Goal: Task Accomplishment & Management: Manage account settings

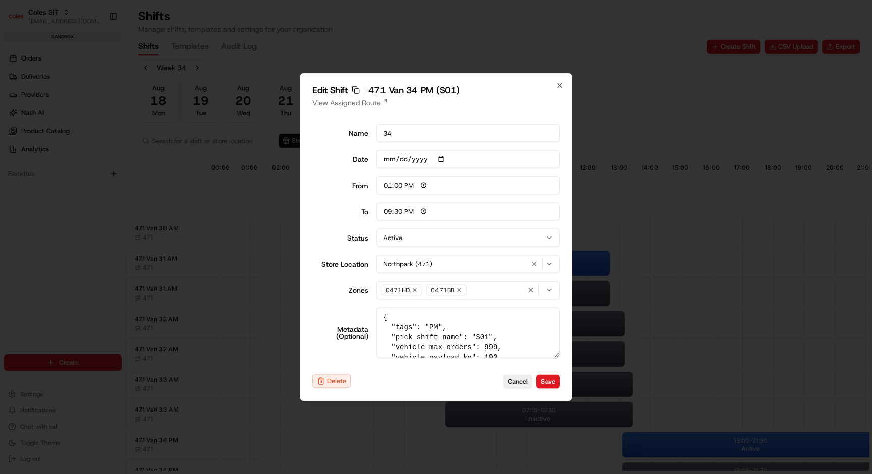
scroll to position [178, 0]
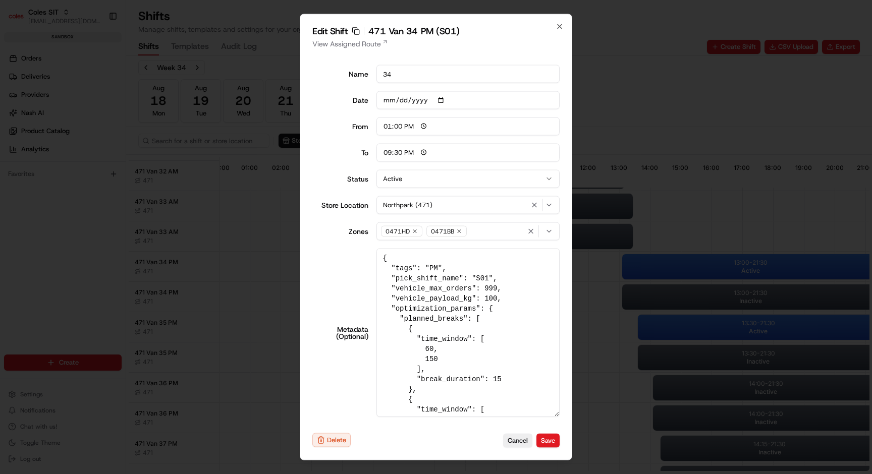
drag, startPoint x: 556, startPoint y: 353, endPoint x: 551, endPoint y: 471, distance: 118.2
click at [551, 471] on body "Coles SIT [EMAIL_ADDRESS][DOMAIN_NAME] Toggle Sidebar sandbox Orders Deliveries…" at bounding box center [436, 237] width 872 height 474
drag, startPoint x: 390, startPoint y: 297, endPoint x: 541, endPoint y: 296, distance: 150.8
click at [541, 296] on textarea "{ "tags": "PM", "pick_shift_name": "S01", "vehicle_max_orders": 999, "vehicle_p…" at bounding box center [468, 333] width 184 height 168
click at [522, 291] on textarea "{ "tags": "PM", "pick_shift_name": "S01", "vehicle_max_orders": 999, "vehicle_p…" at bounding box center [468, 333] width 184 height 168
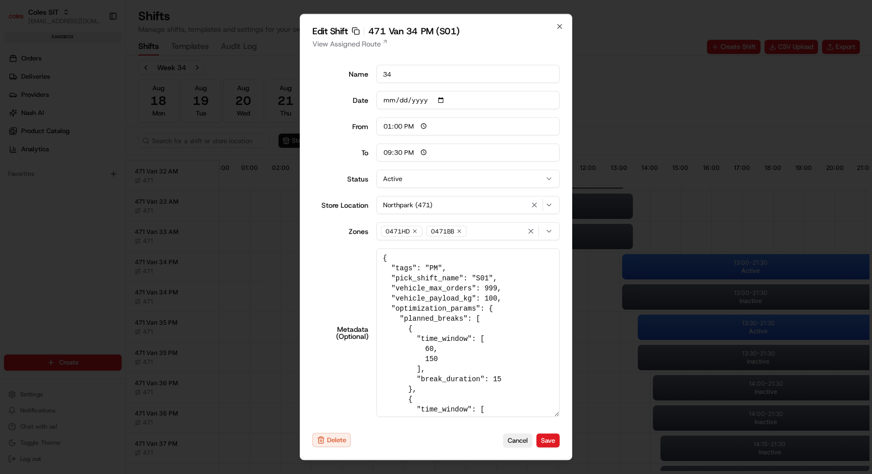
drag, startPoint x: 392, startPoint y: 301, endPoint x: 501, endPoint y: 297, distance: 109.1
click at [501, 297] on textarea "{ "tags": "PM", "pick_shift_name": "S01", "vehicle_max_orders": 999, "vehicle_p…" at bounding box center [468, 333] width 184 height 168
drag, startPoint x: 389, startPoint y: 300, endPoint x: 526, endPoint y: 297, distance: 136.7
click at [526, 297] on textarea "{ "tags": "PM", "pick_shift_name": "S01", "vehicle_max_orders": 999, "vehicle_p…" at bounding box center [468, 333] width 184 height 168
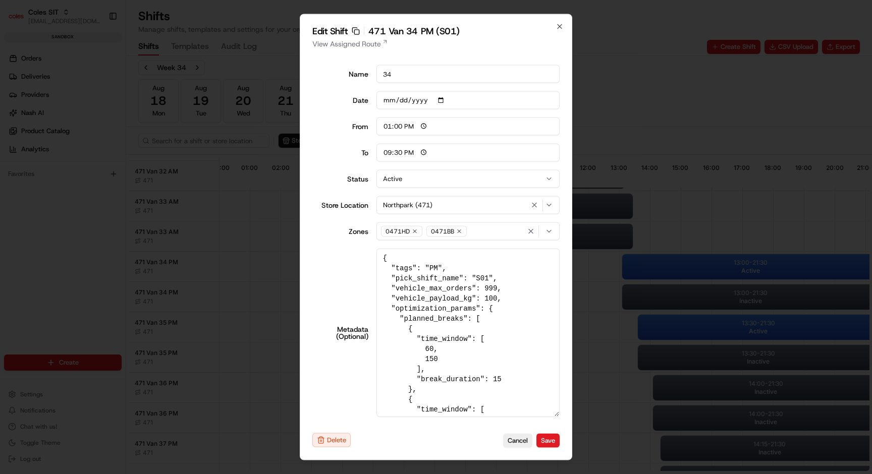
scroll to position [11, 0]
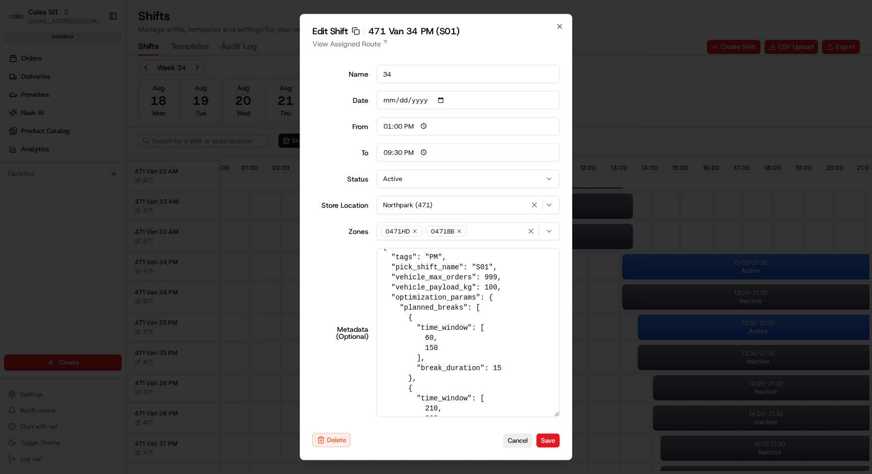
drag, startPoint x: 391, startPoint y: 297, endPoint x: 506, endPoint y: 297, distance: 114.5
click at [506, 297] on textarea "{ "tags": "PM", "pick_shift_name": "S01", "vehicle_max_orders": 999, "vehicle_p…" at bounding box center [468, 333] width 184 height 168
drag, startPoint x: 387, startPoint y: 277, endPoint x: 516, endPoint y: 284, distance: 128.8
click at [516, 284] on textarea "{ "tags": "PM", "pick_shift_name": "S01", "vehicle_max_orders": 999, "vehicle_p…" at bounding box center [468, 333] width 184 height 168
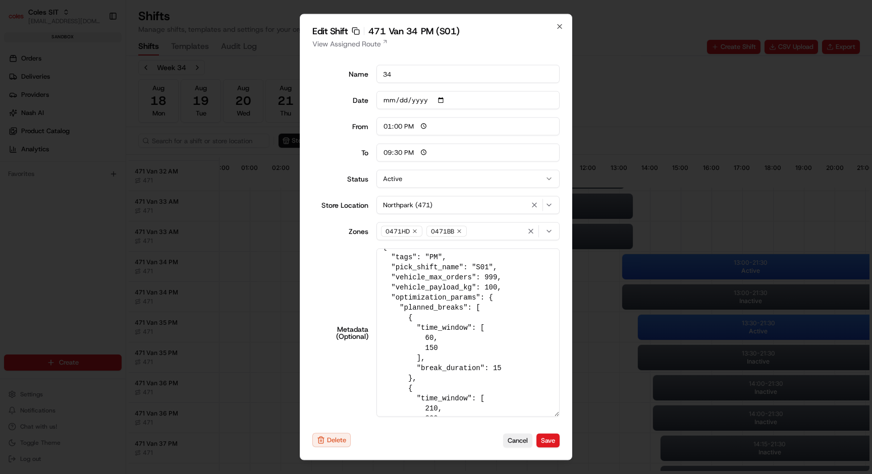
click at [516, 284] on textarea "{ "tags": "PM", "pick_shift_name": "S01", "vehicle_max_orders": 999, "vehicle_p…" at bounding box center [468, 333] width 184 height 168
drag, startPoint x: 391, startPoint y: 297, endPoint x: 496, endPoint y: 296, distance: 104.9
click at [496, 296] on textarea "{ "tags": "PM", "pick_shift_name": "S01", "vehicle_max_orders": 999, "vehicle_p…" at bounding box center [468, 333] width 184 height 168
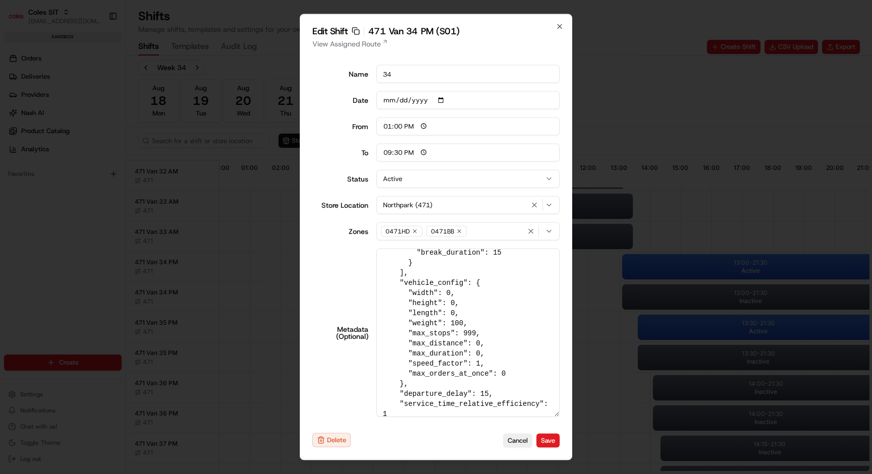
scroll to position [269, 0]
drag, startPoint x: 399, startPoint y: 281, endPoint x: 496, endPoint y: 282, distance: 97.9
click at [496, 282] on textarea "{ "tags": "PM", "pick_shift_name": "S01", "vehicle_max_orders": 999, "vehicle_p…" at bounding box center [468, 333] width 184 height 168
click at [491, 308] on textarea "{ "tags": "PM", "pick_shift_name": "S01", "vehicle_max_orders": 999, "vehicle_p…" at bounding box center [468, 333] width 184 height 168
drag, startPoint x: 407, startPoint y: 323, endPoint x: 498, endPoint y: 323, distance: 91.3
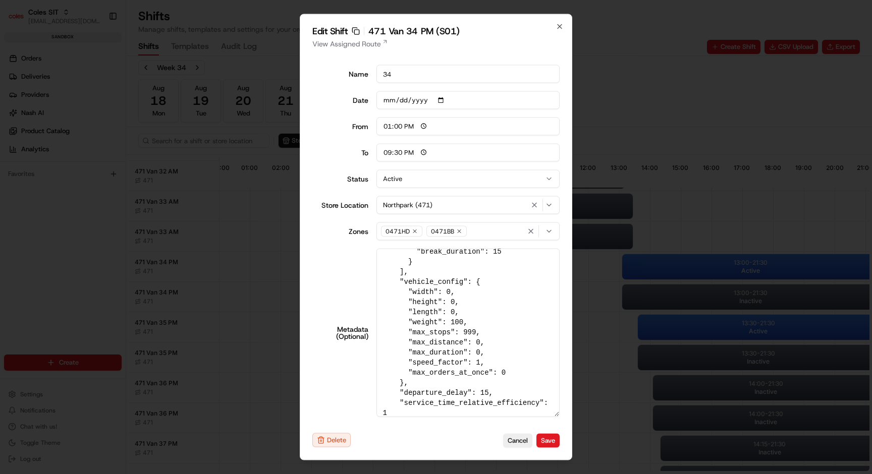
click at [498, 323] on textarea "{ "tags": "PM", "pick_shift_name": "S01", "vehicle_max_orders": 999, "vehicle_p…" at bounding box center [468, 333] width 184 height 168
click at [477, 325] on textarea "{ "tags": "PM", "pick_shift_name": "S01", "vehicle_max_orders": 999, "vehicle_p…" at bounding box center [468, 333] width 184 height 168
drag, startPoint x: 408, startPoint y: 322, endPoint x: 474, endPoint y: 322, distance: 65.6
click at [474, 322] on textarea "{ "tags": "PM", "pick_shift_name": "S01", "vehicle_max_orders": 999, "vehicle_p…" at bounding box center [468, 333] width 184 height 168
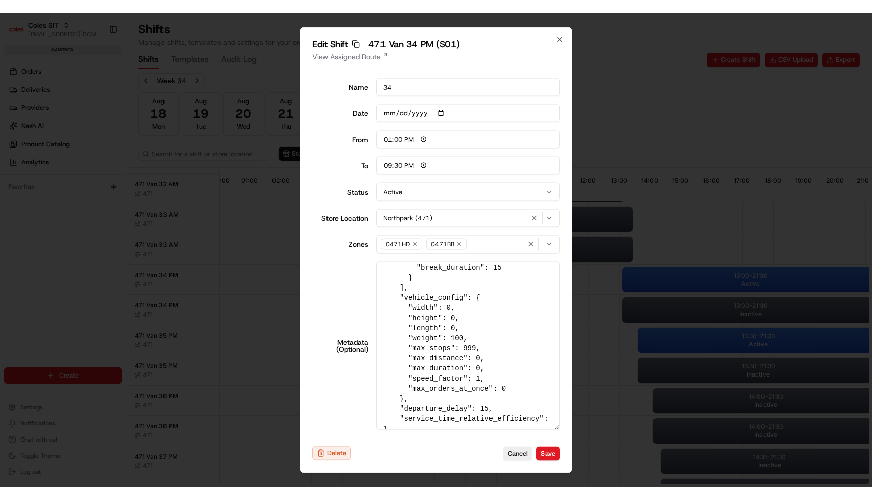
scroll to position [264, 0]
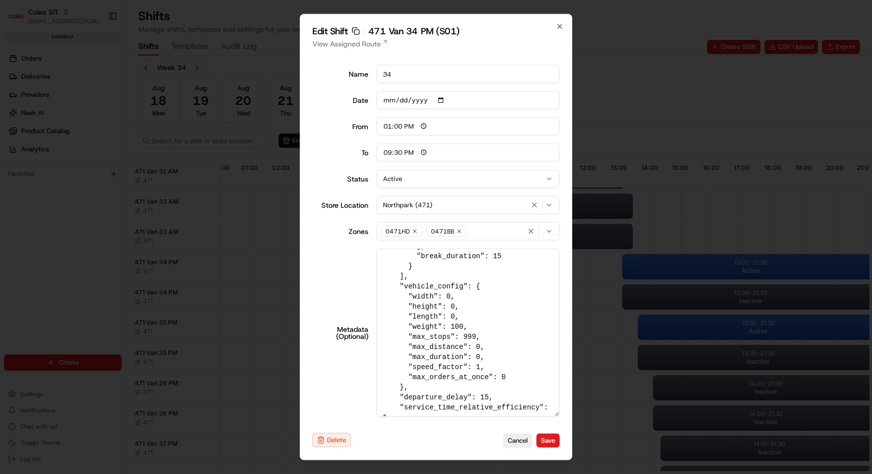
drag, startPoint x: 447, startPoint y: 330, endPoint x: 480, endPoint y: 330, distance: 32.8
click at [477, 330] on textarea "{ "tags": "PM", "pick_shift_name": "S01", "vehicle_max_orders": 999, "vehicle_p…" at bounding box center [468, 333] width 184 height 168
click at [480, 330] on textarea "{ "tags": "PM", "pick_shift_name": "S01", "vehicle_max_orders": 999, "vehicle_p…" at bounding box center [468, 333] width 184 height 168
drag, startPoint x: 425, startPoint y: 329, endPoint x: 488, endPoint y: 329, distance: 63.1
click at [488, 329] on textarea "{ "tags": "PM", "pick_shift_name": "S01", "vehicle_max_orders": 999, "vehicle_p…" at bounding box center [468, 333] width 184 height 168
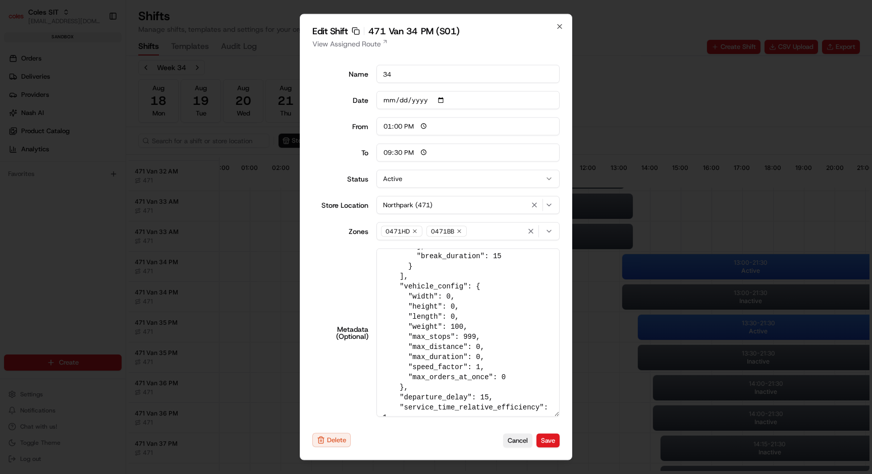
click at [488, 329] on textarea "{ "tags": "PM", "pick_shift_name": "S01", "vehicle_max_orders": 999, "vehicle_p…" at bounding box center [468, 333] width 184 height 168
drag, startPoint x: 430, startPoint y: 326, endPoint x: 498, endPoint y: 326, distance: 68.1
click at [498, 326] on textarea "{ "tags": "PM", "pick_shift_name": "S01", "vehicle_max_orders": 999, "vehicle_p…" at bounding box center [468, 333] width 184 height 168
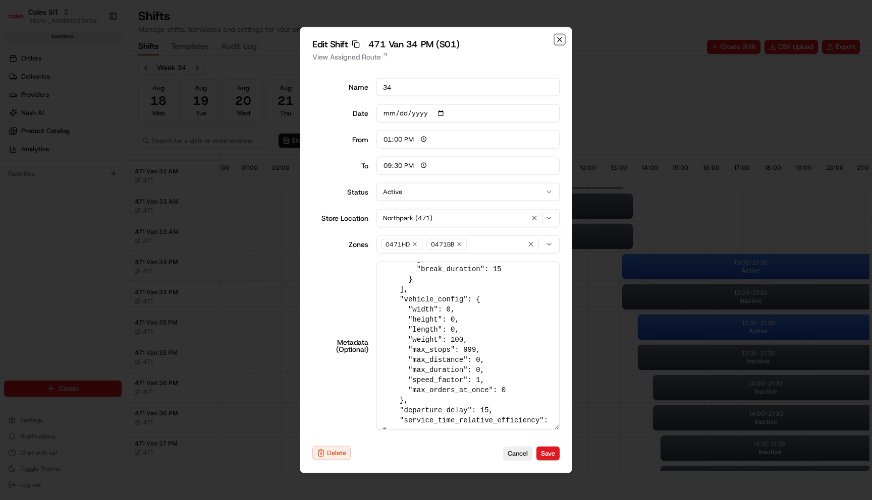
click at [558, 39] on icon "button" at bounding box center [559, 40] width 8 height 8
type input "06:00"
type input "14:00"
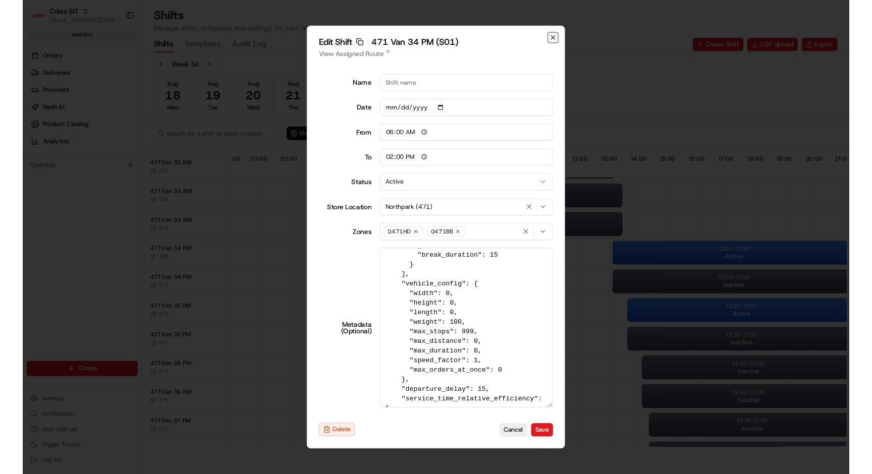
scroll to position [0, 0]
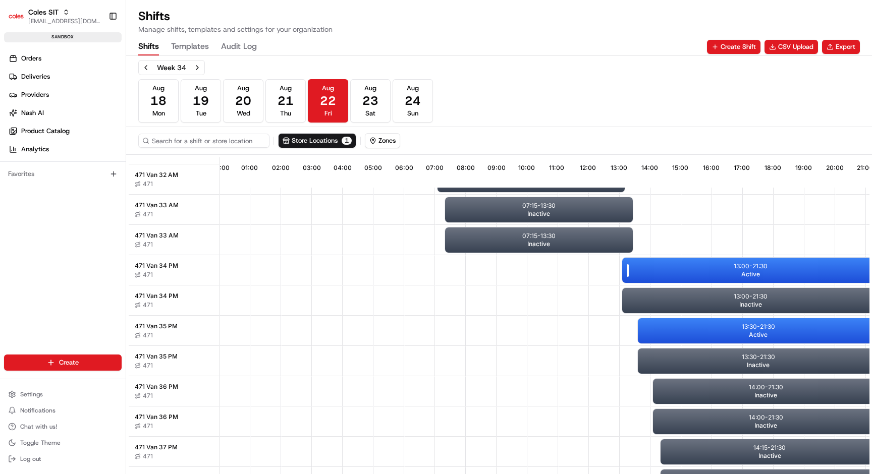
click at [645, 262] on div "13:00 - 21:30 Active" at bounding box center [750, 270] width 257 height 25
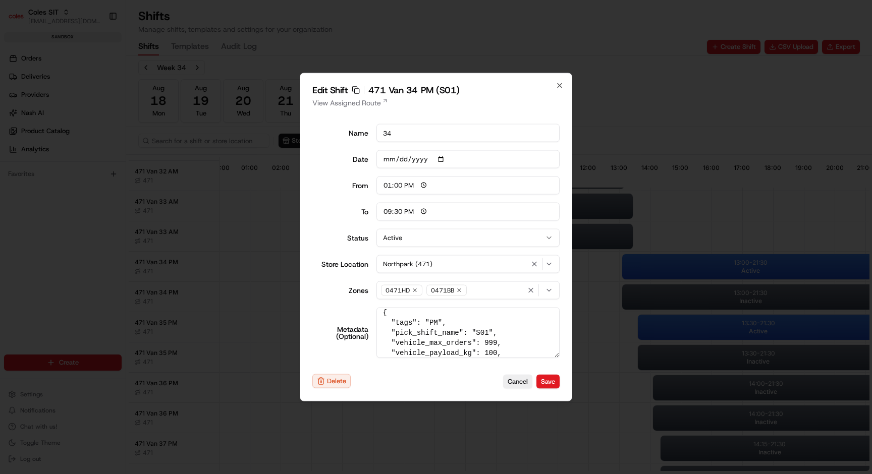
scroll to position [14, 0]
drag, startPoint x: 391, startPoint y: 343, endPoint x: 505, endPoint y: 345, distance: 114.0
click at [505, 345] on textarea "{ "tags": "PM", "pick_shift_name": "S01", "vehicle_max_orders": 999, "vehicle_p…" at bounding box center [468, 333] width 184 height 50
drag, startPoint x: 486, startPoint y: 344, endPoint x: 504, endPoint y: 342, distance: 17.8
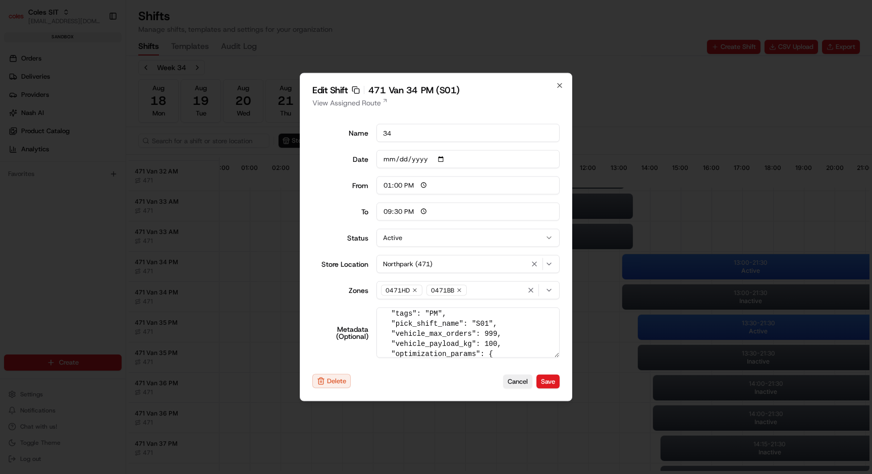
click at [504, 342] on textarea "{ "tags": "PM", "pick_shift_name": "S01", "vehicle_max_orders": 999, "vehicle_p…" at bounding box center [468, 333] width 184 height 50
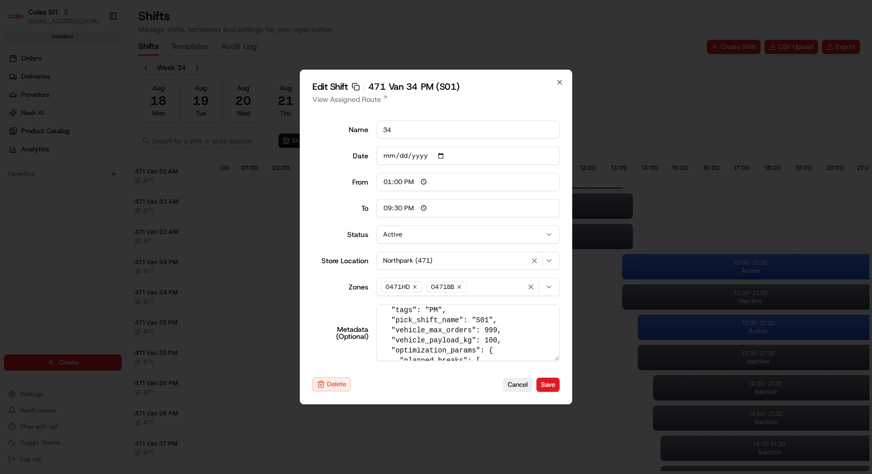
click at [557, 361] on div "Name 34 Date [DATE] From 13:00 To 21:30 Status Active Store Location [GEOGRAPHI…" at bounding box center [435, 241] width 247 height 257
drag, startPoint x: 391, startPoint y: 340, endPoint x: 537, endPoint y: 340, distance: 146.3
click at [537, 340] on textarea "{ "tags": "PM", "pick_shift_name": "S01", "vehicle_max_orders": 999, "vehicle_p…" at bounding box center [468, 332] width 184 height 55
click at [517, 338] on textarea "{ "tags": "PM", "pick_shift_name": "S01", "vehicle_max_orders": 999, "vehicle_p…" at bounding box center [468, 332] width 184 height 55
drag, startPoint x: 506, startPoint y: 341, endPoint x: 358, endPoint y: 334, distance: 148.4
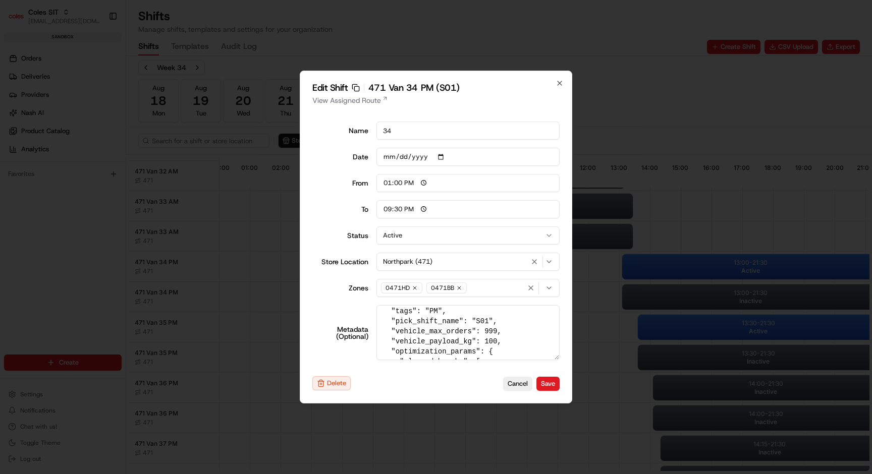
click at [358, 334] on div "Metadata (Optional) { "tags": "PM", "pick_shift_name": "S01", "vehicle_max_orde…" at bounding box center [435, 332] width 247 height 55
click at [500, 341] on textarea "{ "tags": "PM", "pick_shift_name": "S01", "vehicle_max_orders": 999, "vehicle_p…" at bounding box center [468, 332] width 184 height 55
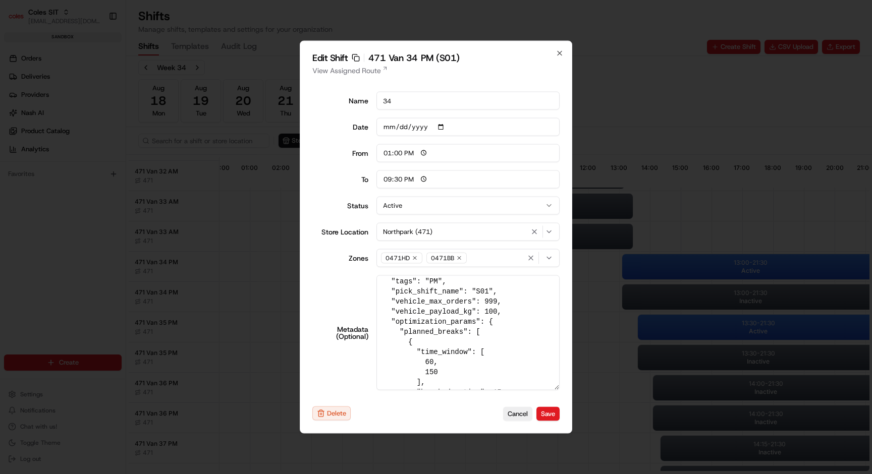
drag, startPoint x: 556, startPoint y: 358, endPoint x: 551, endPoint y: 438, distance: 80.3
click at [551, 434] on div "Edit Shift Copy sft_7kBTQHM8PHZmtKu3MBKAqK 471 Van 34 PM (S01) View Assigned Ro…" at bounding box center [436, 237] width 272 height 393
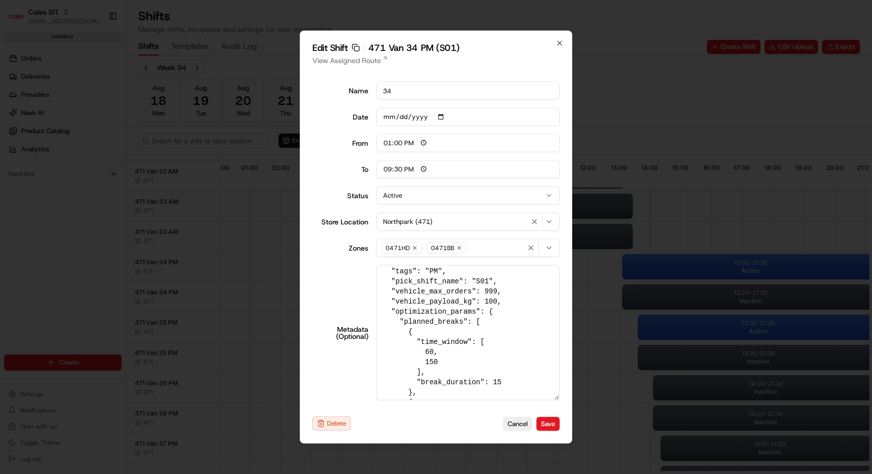
click at [411, 306] on textarea "{ "tags": "PM", "pick_shift_name": "S01", "vehicle_max_orders": 999, "vehicle_p…" at bounding box center [468, 332] width 184 height 135
drag, startPoint x: 391, startPoint y: 305, endPoint x: 492, endPoint y: 305, distance: 101.4
click at [492, 305] on textarea "{ "tags": "PM", "pick_shift_name": "S01", "vehicle_max_orders": 999, "vehicle_p…" at bounding box center [468, 332] width 184 height 135
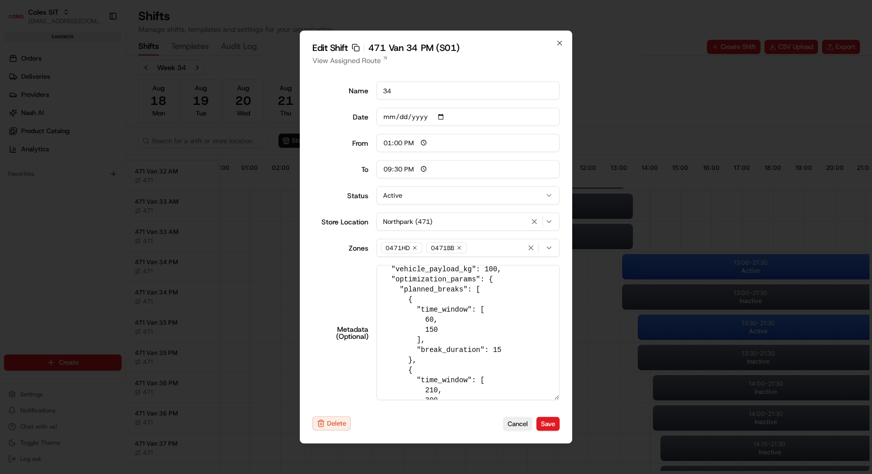
scroll to position [41, 0]
drag, startPoint x: 401, startPoint y: 294, endPoint x: 449, endPoint y: 352, distance: 75.6
click at [449, 352] on textarea "{ "tags": "PM", "pick_shift_name": "S01", "vehicle_max_orders": 999, "vehicle_p…" at bounding box center [468, 332] width 184 height 135
drag, startPoint x: 415, startPoint y: 312, endPoint x: 496, endPoint y: 356, distance: 91.6
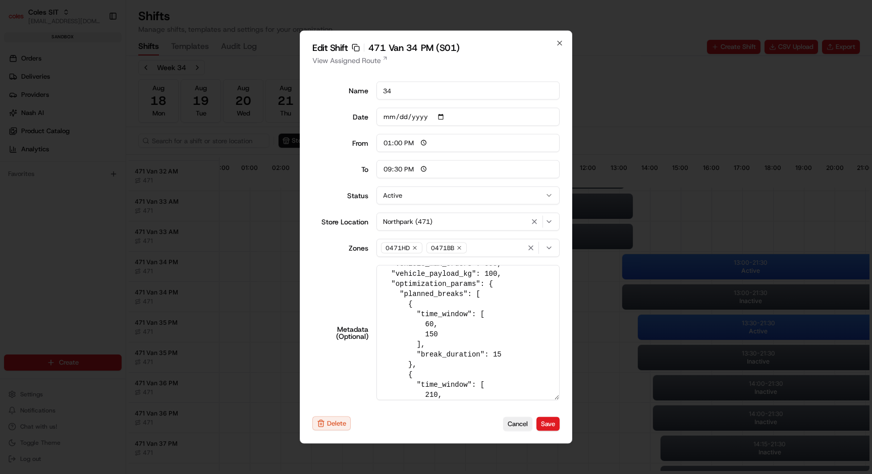
click at [496, 356] on textarea "{ "tags": "PM", "pick_shift_name": "S01", "vehicle_max_orders": 999, "vehicle_p…" at bounding box center [468, 332] width 184 height 135
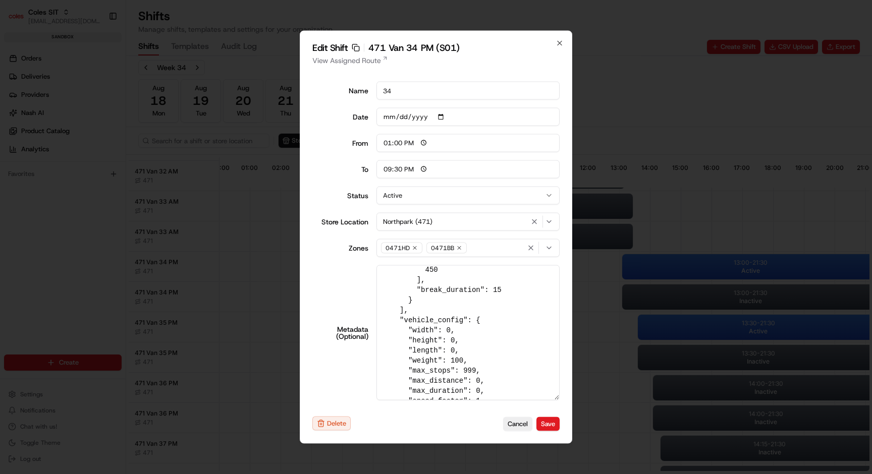
scroll to position [273, 0]
drag, startPoint x: 408, startPoint y: 289, endPoint x: 441, endPoint y: 289, distance: 33.3
click at [440, 289] on textarea "{ "tags": "PM", "pick_shift_name": "S01", "vehicle_max_orders": 999, "vehicle_p…" at bounding box center [468, 332] width 184 height 135
click at [442, 289] on textarea "{ "tags": "PM", "pick_shift_name": "S01", "vehicle_max_orders": 999, "vehicle_p…" at bounding box center [468, 332] width 184 height 135
drag, startPoint x: 423, startPoint y: 301, endPoint x: 437, endPoint y: 318, distance: 22.2
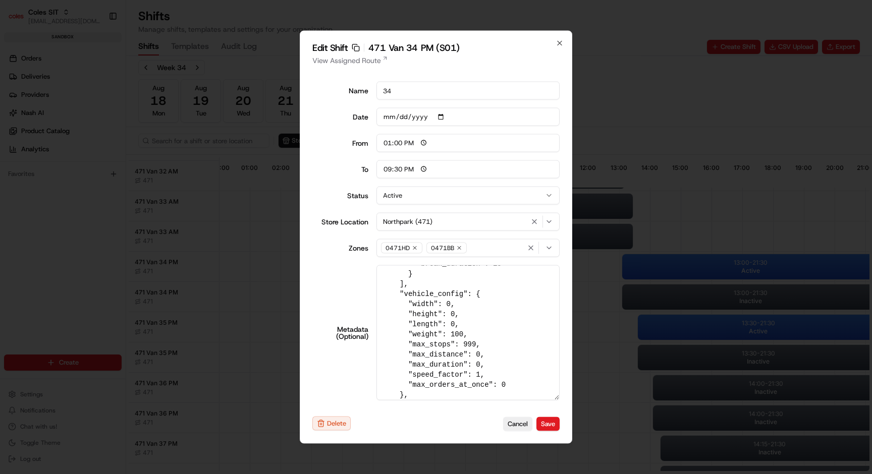
click at [437, 318] on textarea "{ "tags": "PM", "pick_shift_name": "S01", "vehicle_max_orders": 999, "vehicle_p…" at bounding box center [468, 332] width 184 height 135
drag, startPoint x: 406, startPoint y: 334, endPoint x: 472, endPoint y: 334, distance: 66.6
click at [472, 334] on textarea "{ "tags": "PM", "pick_shift_name": "S01", "vehicle_max_orders": 999, "vehicle_p…" at bounding box center [468, 332] width 184 height 135
click at [451, 335] on textarea "{ "tags": "PM", "pick_shift_name": "S01", "vehicle_max_orders": 999, "vehicle_p…" at bounding box center [468, 332] width 184 height 135
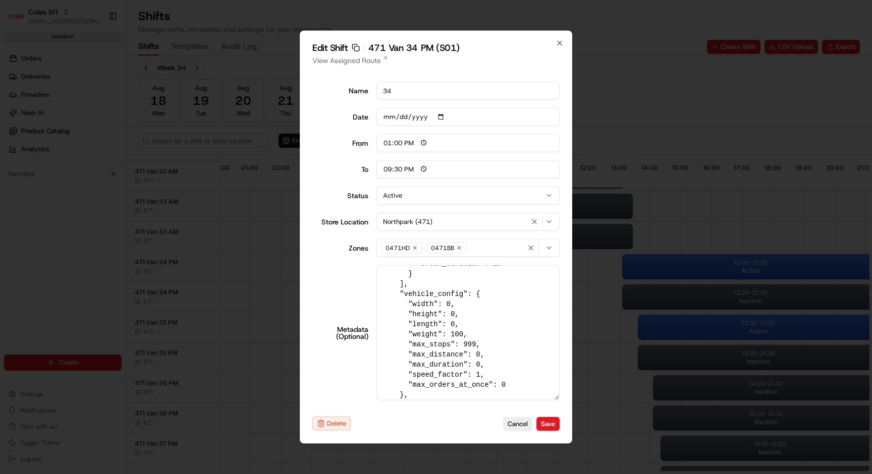
click at [465, 334] on textarea "{ "tags": "PM", "pick_shift_name": "S01", "vehicle_max_orders": 999, "vehicle_p…" at bounding box center [468, 332] width 184 height 135
drag, startPoint x: 410, startPoint y: 363, endPoint x: 482, endPoint y: 363, distance: 71.6
click at [482, 363] on textarea "{ "tags": "PM", "pick_shift_name": "S01", "vehicle_max_orders": 999, "vehicle_p…" at bounding box center [468, 332] width 184 height 135
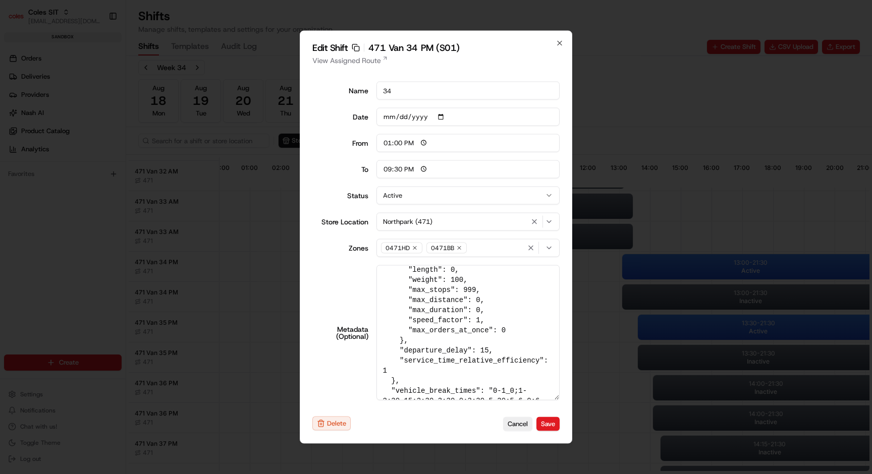
scroll to position [329, 0]
drag, startPoint x: 401, startPoint y: 343, endPoint x: 501, endPoint y: 350, distance: 100.6
click at [501, 350] on textarea "{ "tags": "PM", "pick_shift_name": "S01", "vehicle_max_orders": 999, "vehicle_p…" at bounding box center [468, 332] width 184 height 135
drag, startPoint x: 397, startPoint y: 357, endPoint x: 399, endPoint y: 367, distance: 10.7
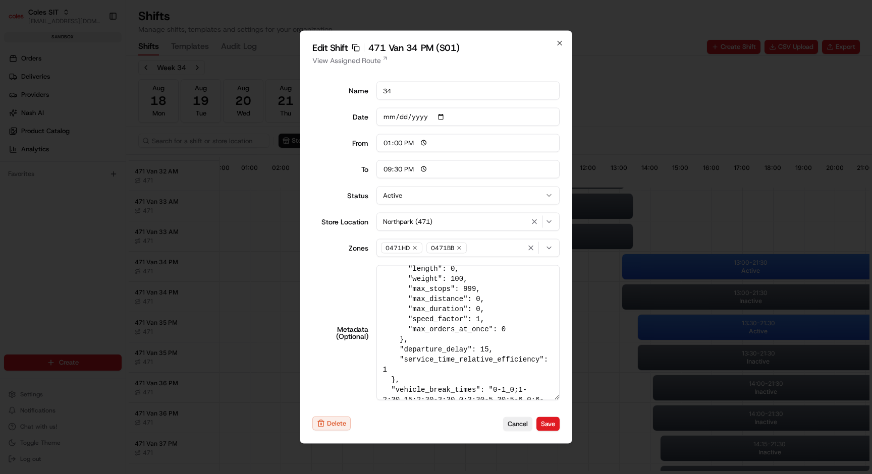
click at [399, 367] on textarea "{ "tags": "PM", "pick_shift_name": "S01", "vehicle_max_orders": 999, "vehicle_p…" at bounding box center [468, 332] width 184 height 135
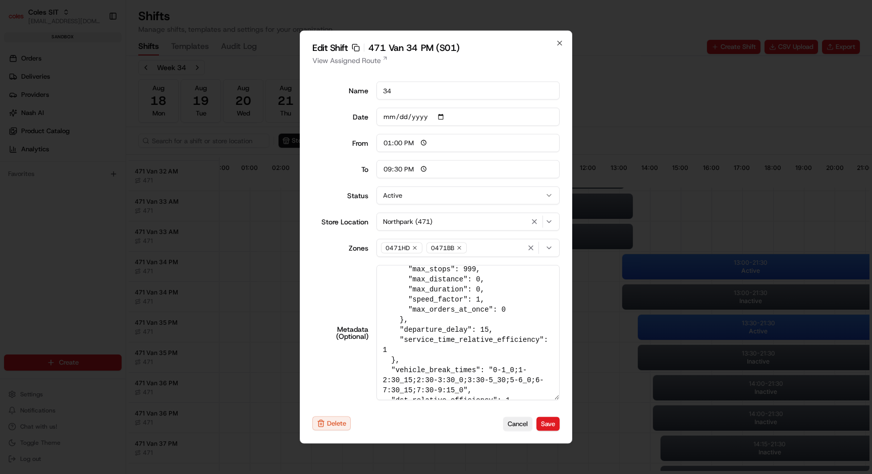
click at [397, 361] on textarea "{ "tags": "PM", "pick_shift_name": "S01", "vehicle_max_orders": 999, "vehicle_p…" at bounding box center [468, 332] width 184 height 135
click at [406, 359] on textarea "{ "tags": "PM", "pick_shift_name": "S01", "vehicle_max_orders": 999, "vehicle_p…" at bounding box center [468, 332] width 184 height 135
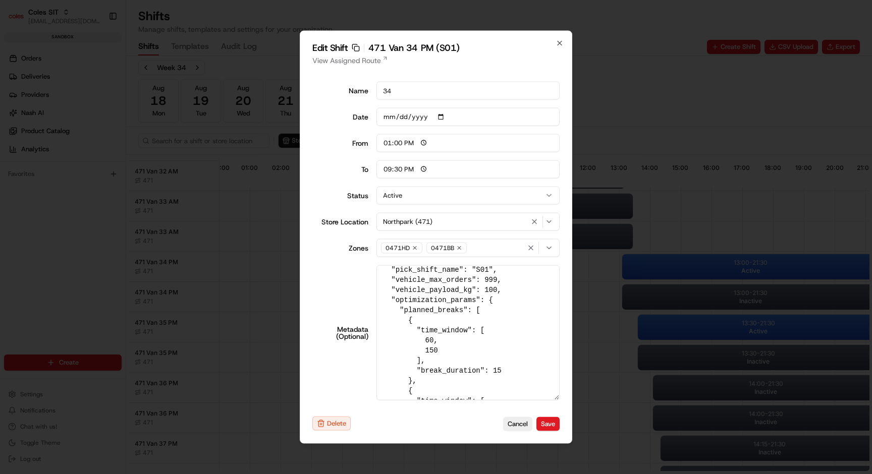
scroll to position [0, 0]
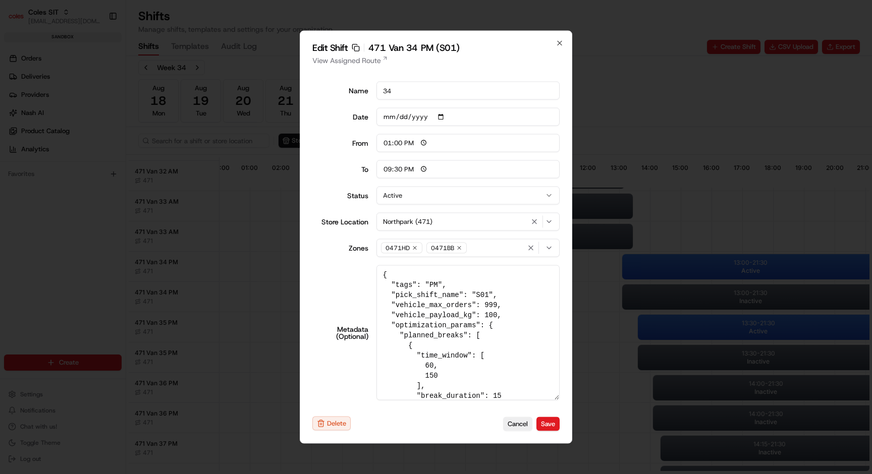
click at [392, 325] on textarea "{ "tags": "PM", "pick_shift_name": "S01", "vehicle_max_orders": 999, "vehicle_p…" at bounding box center [468, 332] width 184 height 135
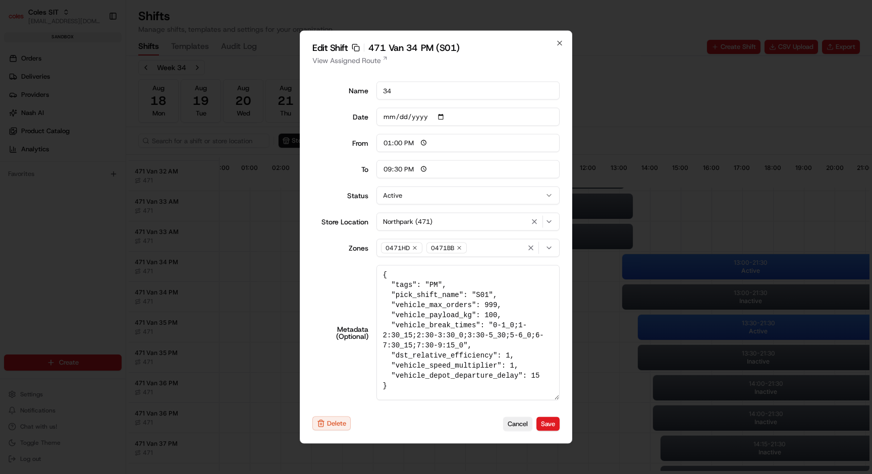
drag, startPoint x: 443, startPoint y: 374, endPoint x: 373, endPoint y: 308, distance: 96.4
click at [373, 308] on div "Metadata (Optional) { "tags": "PM", "pick_shift_name": "S01", "vehicle_max_orde…" at bounding box center [435, 332] width 247 height 135
click at [487, 373] on textarea "{ "tags": "PM", "pick_shift_name": "S01", "vehicle_max_orders": 999, "vehicle_p…" at bounding box center [468, 332] width 184 height 135
drag, startPoint x: 543, startPoint y: 378, endPoint x: 376, endPoint y: 309, distance: 180.5
click at [376, 309] on textarea "{ "tags": "PM", "pick_shift_name": "S01", "vehicle_max_orders": 999, "vehicle_p…" at bounding box center [468, 332] width 184 height 135
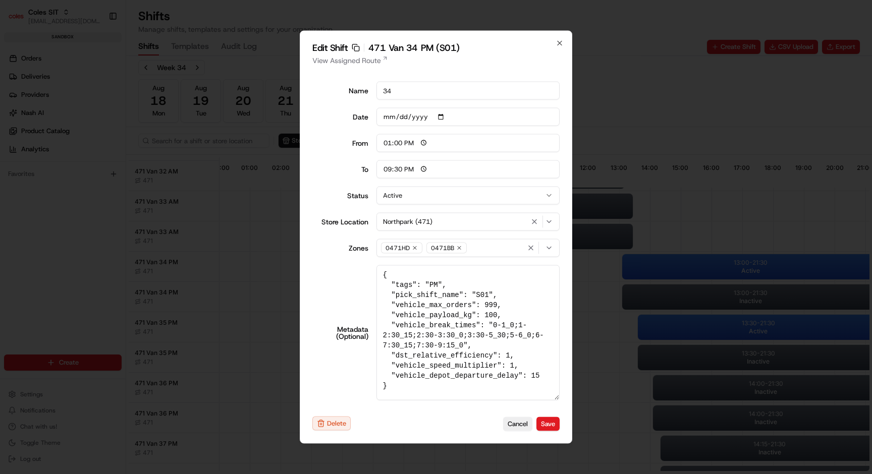
click at [502, 305] on textarea "{ "tags": "PM", "pick_shift_name": "S01", "vehicle_max_orders": 999, "vehicle_p…" at bounding box center [468, 332] width 184 height 135
click at [492, 305] on textarea "{ "tags": "PM", "pick_shift_name": "S01", "vehicle_max_orders": 999, "vehicle_p…" at bounding box center [468, 332] width 184 height 135
click at [489, 327] on textarea "{ "tags": "PM", "pick_shift_name": "S01", "vehicle_max_orders": 999, "vehicle_p…" at bounding box center [468, 332] width 184 height 135
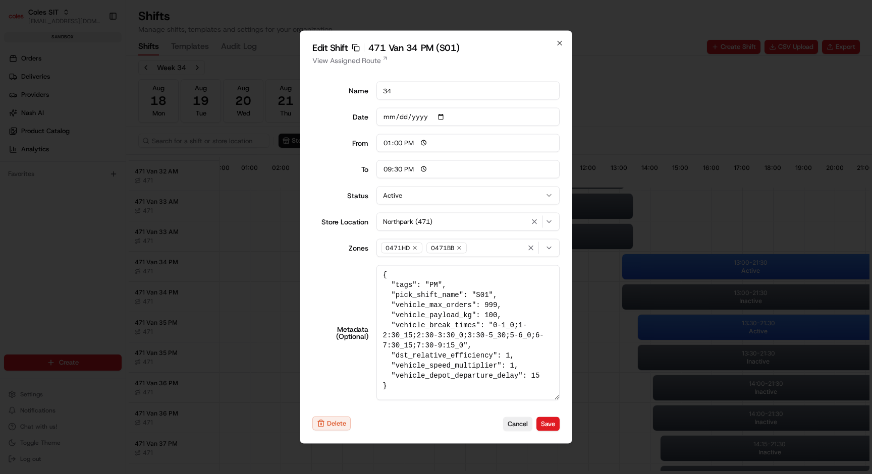
click at [514, 317] on textarea "{ "tags": "PM", "pick_shift_name": "S01", "vehicle_max_orders": 999, "vehicle_p…" at bounding box center [468, 332] width 184 height 135
paste textarea ""optimization_params": { "planned_breaks": [ { "time_window": [ 60, 150 ], "bre…"
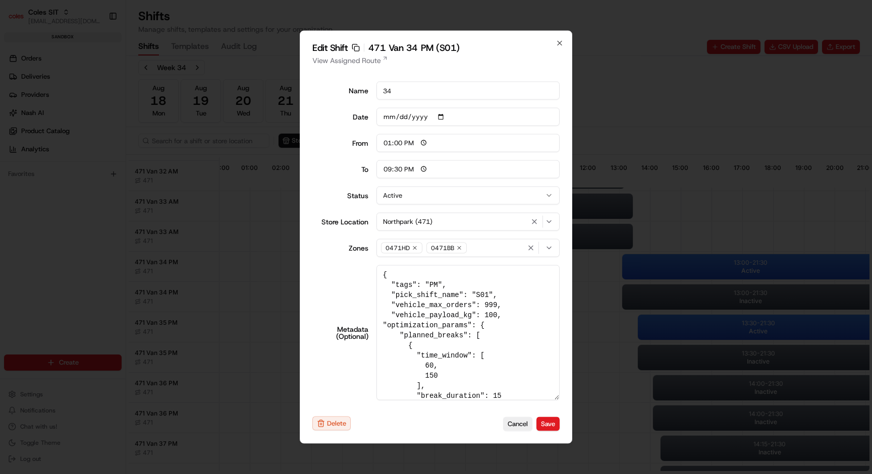
click at [442, 329] on textarea "{ "tags": "PM", "pick_shift_name": "S01", "vehicle_max_orders": 999, "vehicle_p…" at bounding box center [468, 332] width 184 height 135
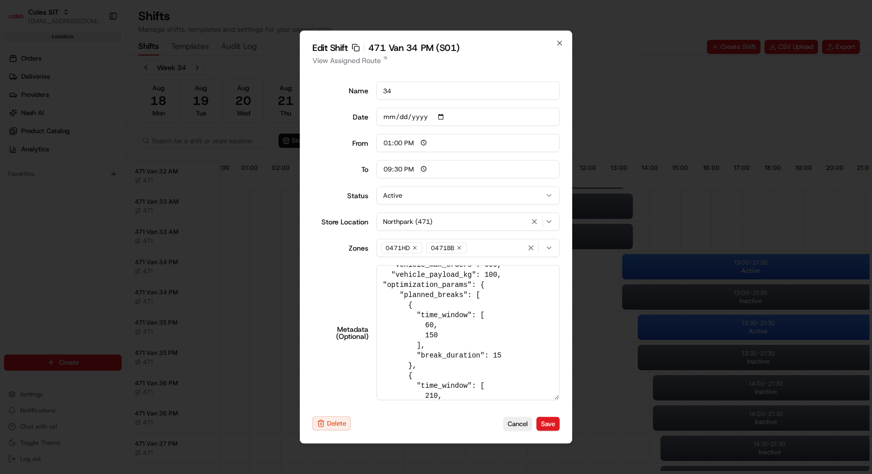
scroll to position [38, 0]
click at [453, 288] on textarea "{ "tags": "PM", "pick_shift_name": "S01", "vehicle_max_orders": 999, "vehicle_p…" at bounding box center [468, 332] width 184 height 135
drag, startPoint x: 480, startPoint y: 288, endPoint x: 480, endPoint y: 349, distance: 60.5
click at [480, 349] on textarea "{ "tags": "PM", "pick_shift_name": "S01", "vehicle_max_orders": 999, "vehicle_p…" at bounding box center [468, 332] width 184 height 135
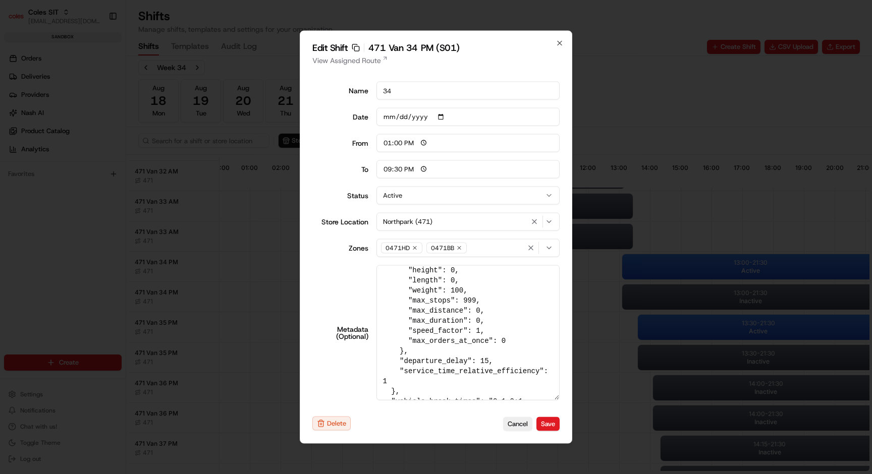
scroll to position [324, 0]
click at [448, 370] on textarea "{ "tags": "PM", "pick_shift_name": "S01", "vehicle_max_orders": 999, "vehicle_p…" at bounding box center [468, 332] width 184 height 135
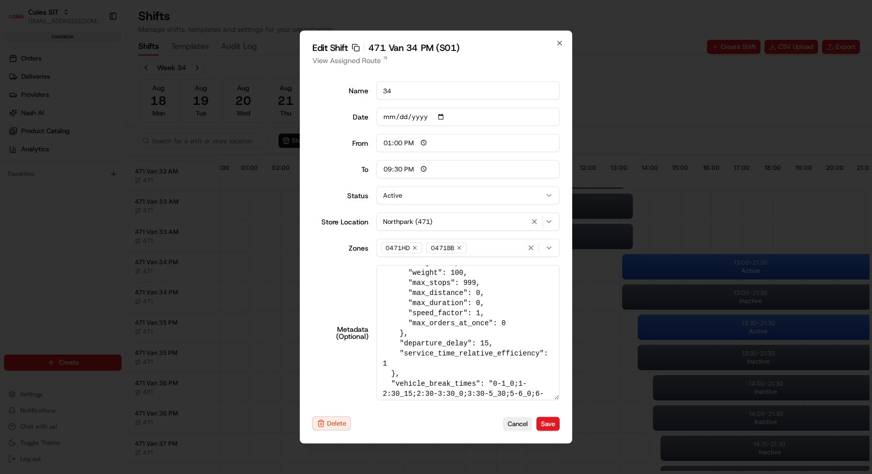
scroll to position [336, 0]
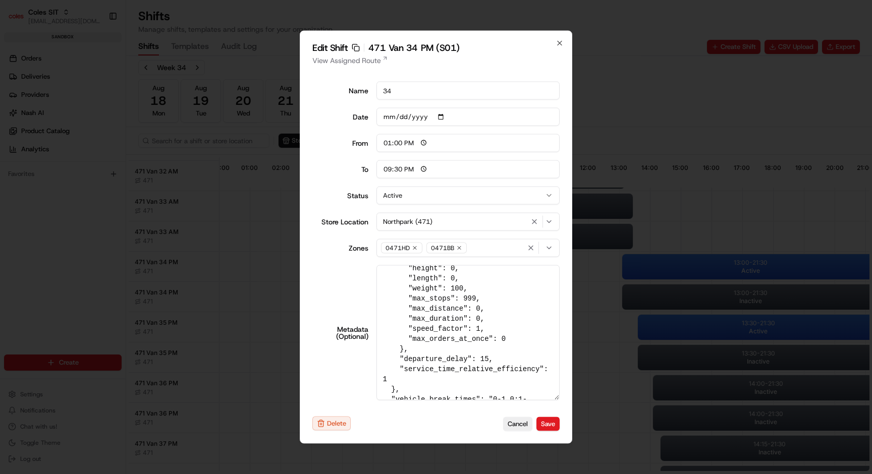
click at [409, 385] on textarea "{ "tags": "PM", "pick_shift_name": "S01", "vehicle_max_orders": 999, "vehicle_p…" at bounding box center [468, 332] width 184 height 135
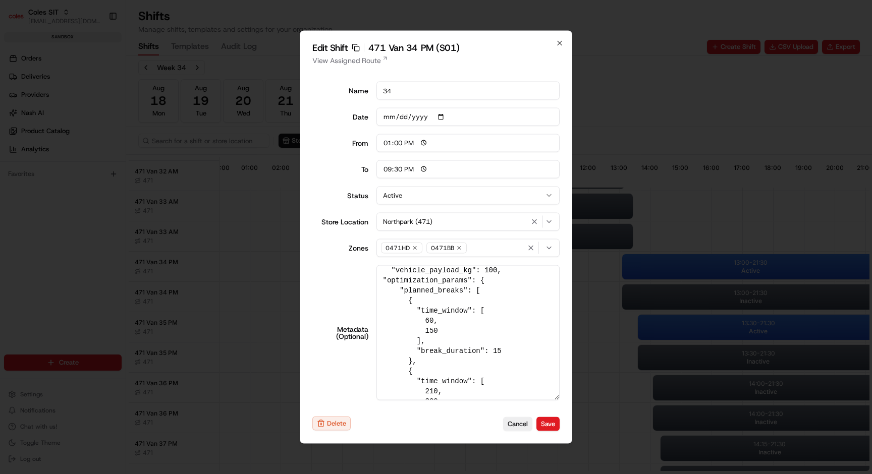
scroll to position [45, 0]
click at [383, 279] on textarea "{ "tags": "PM", "pick_shift_name": "S01", "vehicle_max_orders": 999, "vehicle_p…" at bounding box center [468, 332] width 184 height 135
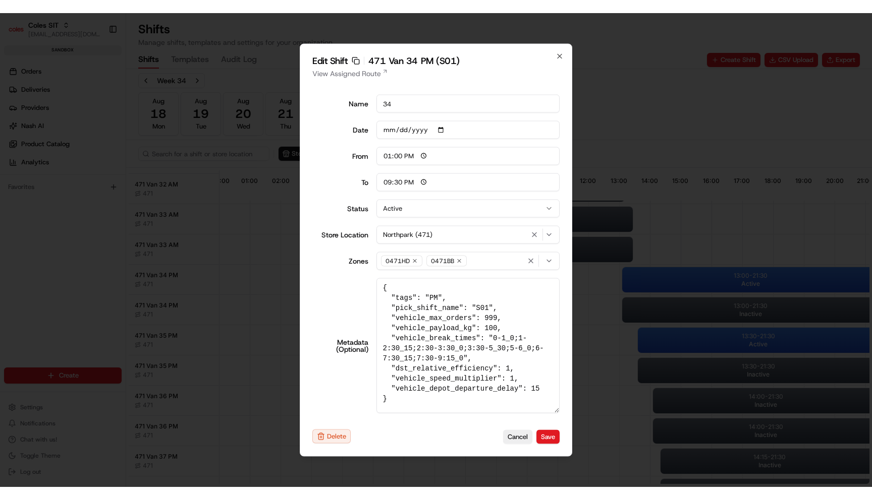
scroll to position [0, 0]
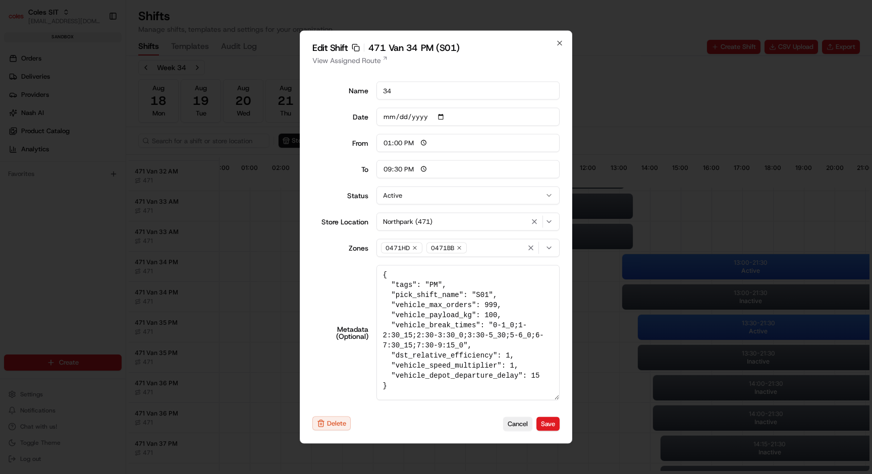
click at [425, 304] on textarea "{ "tags": "PM", "pick_shift_name": "S01", "vehicle_max_orders": 999, "vehicle_p…" at bounding box center [468, 332] width 184 height 135
click at [438, 313] on textarea "{ "tags": "PM", "pick_shift_name": "S01", "vehicle_max_orders": 999, "vehicle_p…" at bounding box center [468, 332] width 184 height 135
click at [443, 323] on textarea "{ "tags": "PM", "pick_shift_name": "S01", "vehicle_max_orders": 999, "vehicle_p…" at bounding box center [468, 332] width 184 height 135
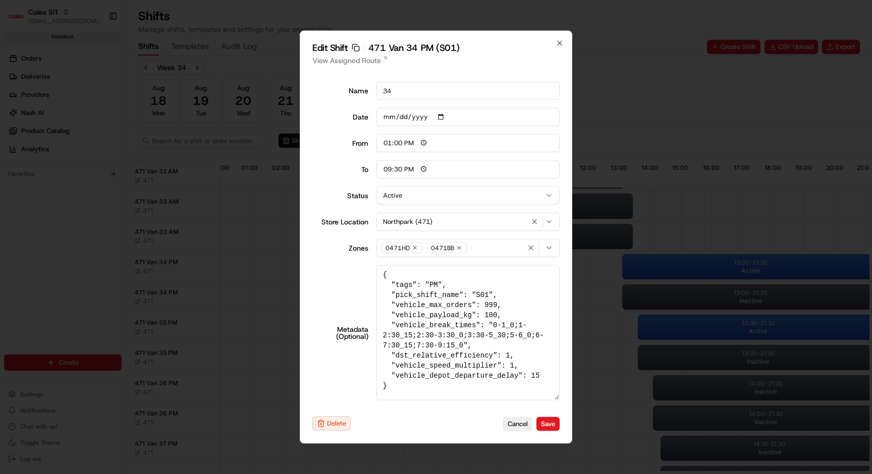
click at [443, 323] on textarea "{ "tags": "PM", "pick_shift_name": "S01", "vehicle_max_orders": 999, "vehicle_p…" at bounding box center [468, 332] width 184 height 135
click at [448, 358] on textarea "{ "tags": "PM", "pick_shift_name": "S01", "vehicle_max_orders": 999, "vehicle_p…" at bounding box center [468, 332] width 184 height 135
click at [448, 367] on textarea "{ "tags": "PM", "pick_shift_name": "S01", "vehicle_max_orders": 999, "vehicle_p…" at bounding box center [468, 332] width 184 height 135
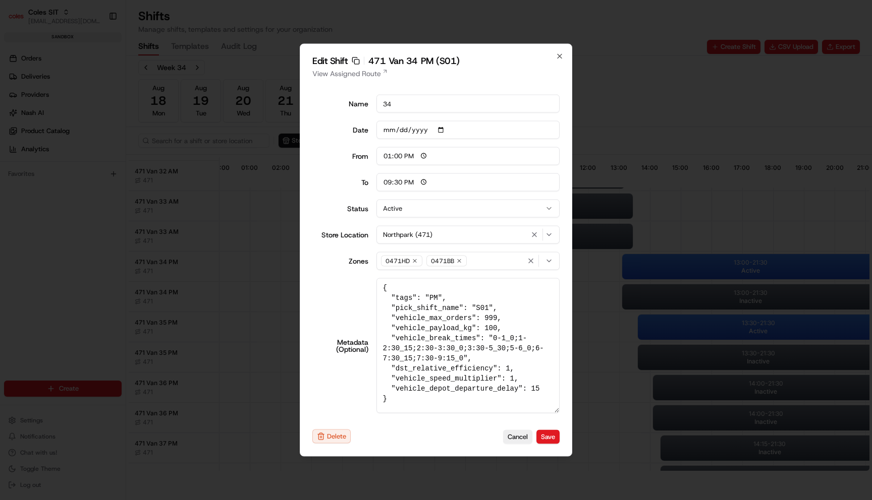
click at [486, 301] on textarea "{ "tags": "PM", "pick_shift_name": "S01", "vehicle_max_orders": 999, "vehicle_p…" at bounding box center [468, 345] width 184 height 135
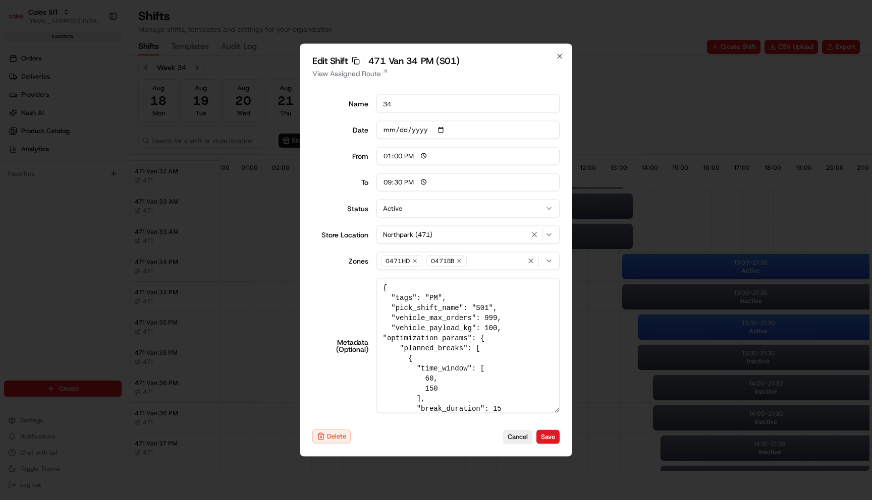
click at [483, 330] on textarea "{ "tags": "PM", "pick_shift_name": "S01", "vehicle_max_orders": 999, "vehicle_p…" at bounding box center [468, 345] width 184 height 135
type textarea "{ "tags": "PM", "pick_shift_name": "S01", "vehicle_max_orders": 999, "vehicle_p…"
